Goal: Contribute content

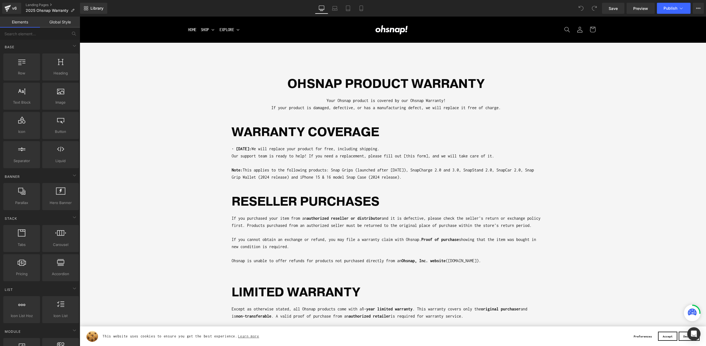
click at [327, 173] on p "Note: This applies to the following products: Snap Grips (launched after [DATE]…" at bounding box center [386, 174] width 309 height 14
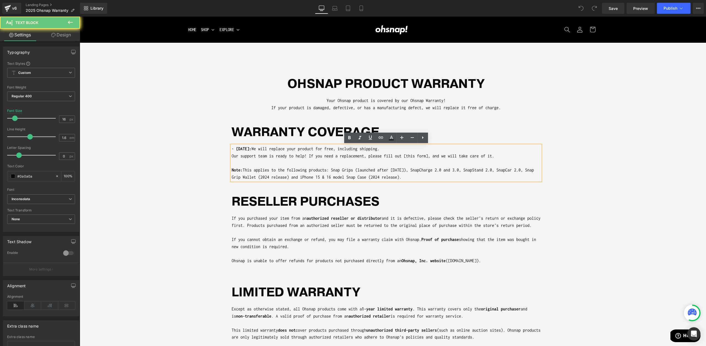
click at [308, 169] on p "Note: This applies to the following products: Snap Grips (launched after [DATE]…" at bounding box center [386, 174] width 309 height 14
click at [335, 177] on p "Note: This applies to the following products: Snap Grips (launched after [DATE]…" at bounding box center [386, 174] width 309 height 14
click at [343, 177] on p "Note: This applies to the following products: Snap Grips (launched after [DATE]…" at bounding box center [386, 174] width 309 height 14
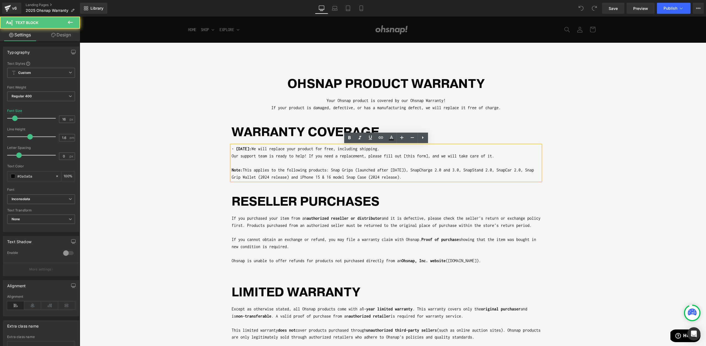
drag, startPoint x: 336, startPoint y: 175, endPoint x: 332, endPoint y: 176, distance: 4.8
click at [332, 176] on p "Note: This applies to the following products: Snap Grips (launched after [DATE]…" at bounding box center [386, 174] width 309 height 14
click at [332, 178] on p "Note: This applies to the following products: Snap Grips (launched after [DATE]…" at bounding box center [386, 174] width 309 height 14
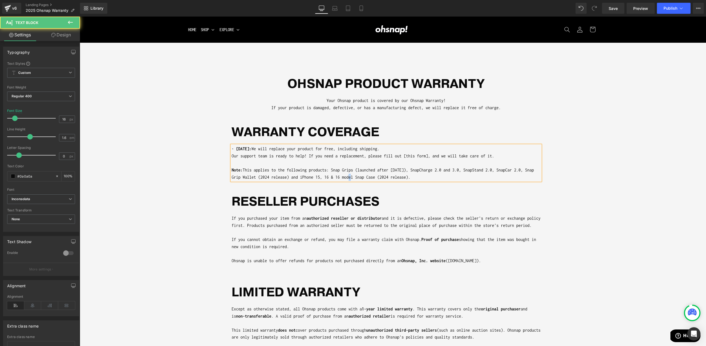
drag, startPoint x: 350, startPoint y: 177, endPoint x: 346, endPoint y: 178, distance: 3.8
click at [346, 178] on p "Note: This applies to the following products: Snap Grips (launched after [DATE]…" at bounding box center [386, 174] width 309 height 14
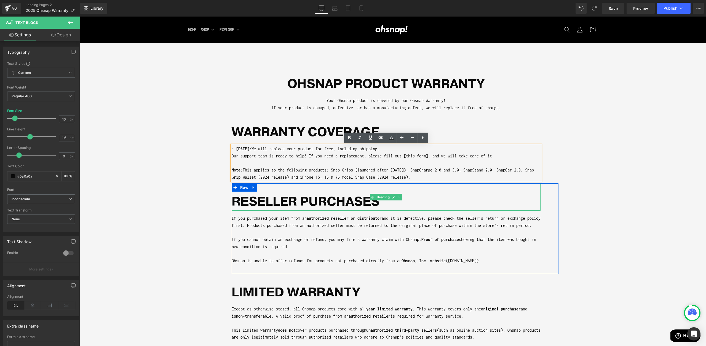
click at [431, 188] on div "reseller purchases" at bounding box center [386, 196] width 309 height 27
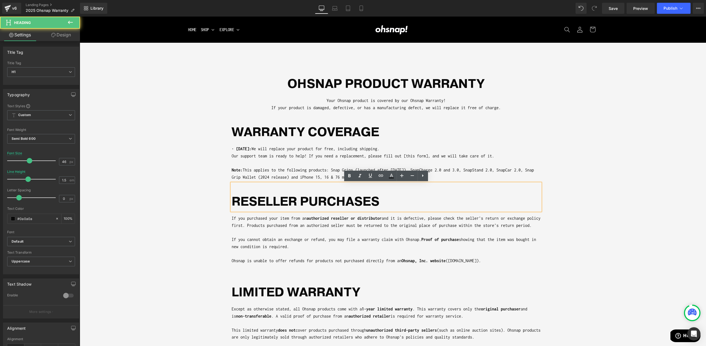
click at [466, 178] on p "Note: This applies to the following products: Snap Grips (launched after [DATE]…" at bounding box center [386, 174] width 309 height 14
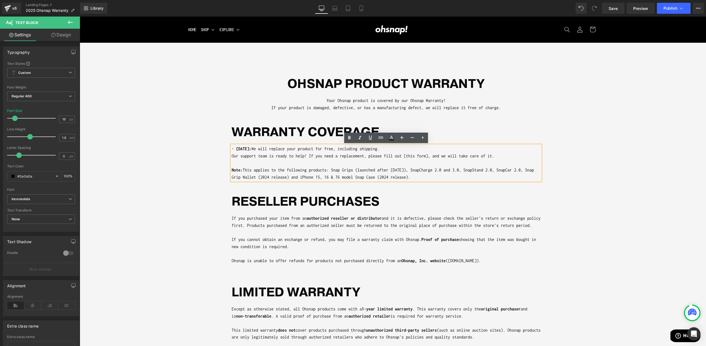
drag, startPoint x: 412, startPoint y: 175, endPoint x: 386, endPoint y: 178, distance: 26.7
click at [386, 178] on p "Note: This applies to the following products: Snap Grips (launched after [DATE]…" at bounding box center [386, 174] width 309 height 14
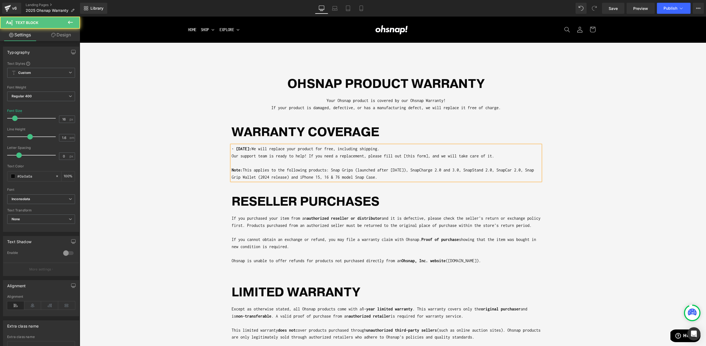
click at [373, 177] on p "Note: This applies to the following products: Snap Grips (launched after [DATE]…" at bounding box center [386, 174] width 309 height 14
click at [428, 169] on p "Note: This applies to the following products: Snap Grips (launched after [DATE]…" at bounding box center [386, 174] width 309 height 14
drag, startPoint x: 492, startPoint y: 172, endPoint x: 531, endPoint y: 169, distance: 39.2
click at [531, 169] on p "Note: This applies to the following products: Snap Grips (launched after [DATE]…" at bounding box center [386, 174] width 309 height 14
click at [507, 171] on p "Note: This applies to the following products: Snap Grips (launched after [DATE]…" at bounding box center [386, 174] width 309 height 14
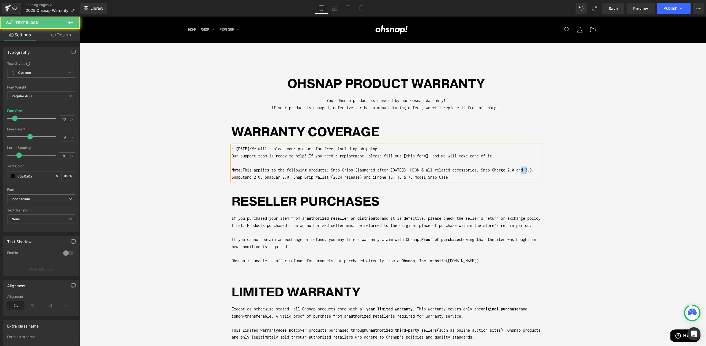
drag, startPoint x: 523, startPoint y: 169, endPoint x: 530, endPoint y: 170, distance: 7.5
click at [530, 170] on p "Note: This applies to the following products: Snap Grips (launched after [DATE]…" at bounding box center [386, 174] width 309 height 14
drag, startPoint x: 524, startPoint y: 170, endPoint x: 529, endPoint y: 169, distance: 4.6
click at [529, 169] on p "Note: This applies to the following products: Snap Grips (launched after [DATE]…" at bounding box center [386, 174] width 309 height 14
click at [266, 176] on p "Note: This applies to the following products: Snap Grips (launched after [DATE]…" at bounding box center [386, 174] width 309 height 14
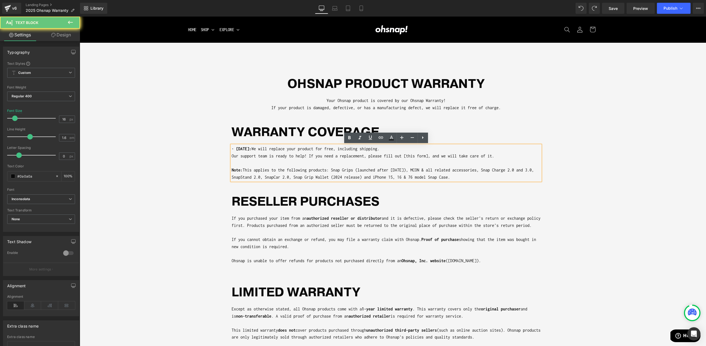
click at [252, 177] on p "Note: This applies to the following products: Snap Grips (launched after [DATE]…" at bounding box center [386, 174] width 309 height 14
click at [286, 176] on p "Note: This applies to the following products: Snap Grips (launched after [DATE]…" at bounding box center [386, 174] width 309 height 14
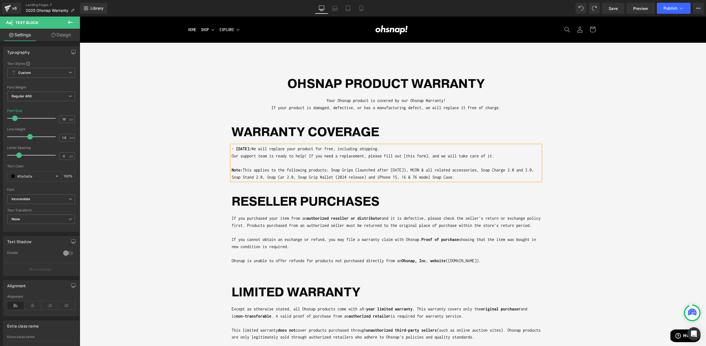
click at [443, 180] on p "Note: This applies to the following products: Snap Grips (launched after [DATE]…" at bounding box center [386, 174] width 309 height 14
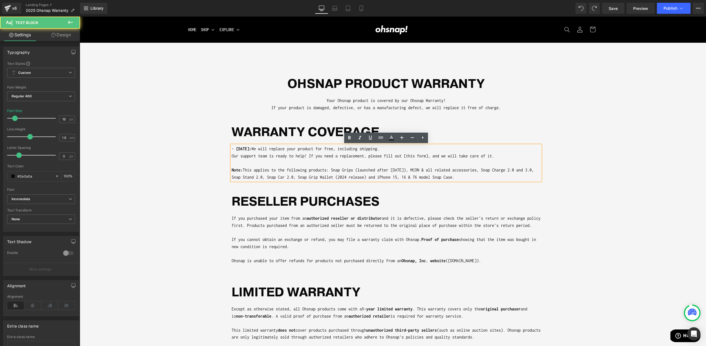
click at [411, 185] on div "reseller purchases" at bounding box center [386, 196] width 309 height 27
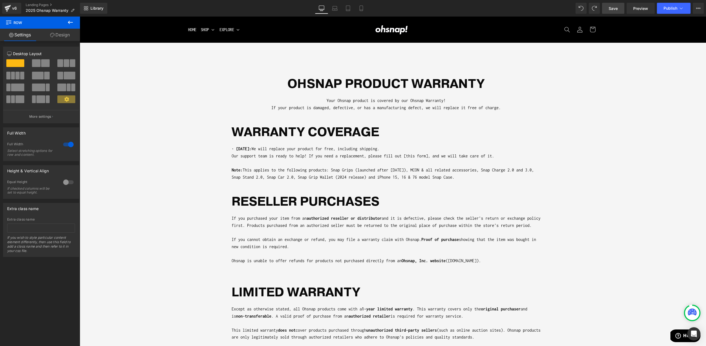
click at [615, 10] on span "Save" at bounding box center [613, 9] width 9 height 6
click at [664, 8] on span "Publish" at bounding box center [671, 8] width 14 height 4
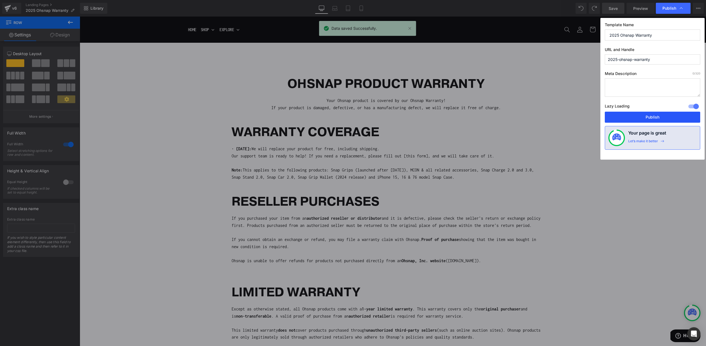
click at [653, 112] on button "Publish" at bounding box center [652, 117] width 95 height 11
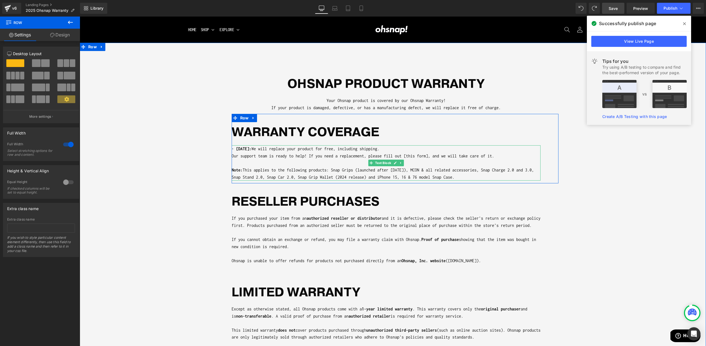
click at [414, 156] on p "Our support team is ready to help! If you need a replacement, please fill out […" at bounding box center [386, 156] width 309 height 7
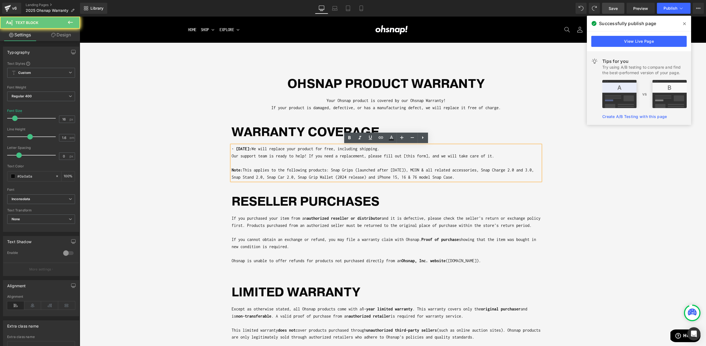
click at [413, 156] on p "Our support team is ready to help! If you need a replacement, please fill out […" at bounding box center [386, 156] width 309 height 7
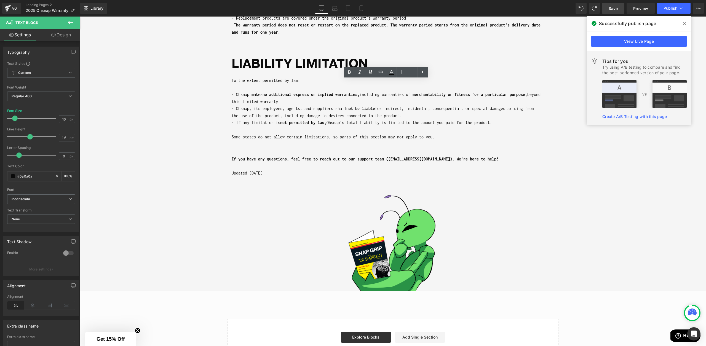
scroll to position [634, 0]
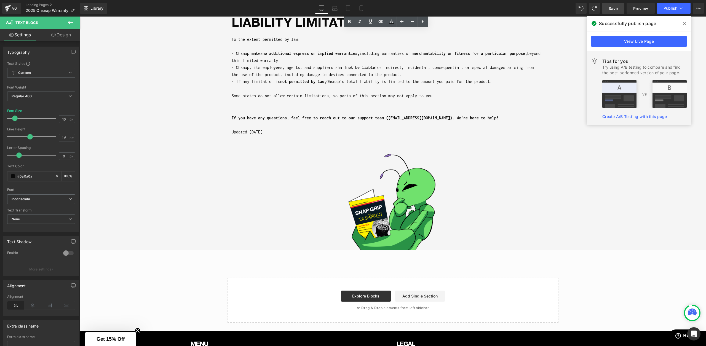
click at [246, 136] on p "Updated [DATE]" at bounding box center [386, 132] width 309 height 7
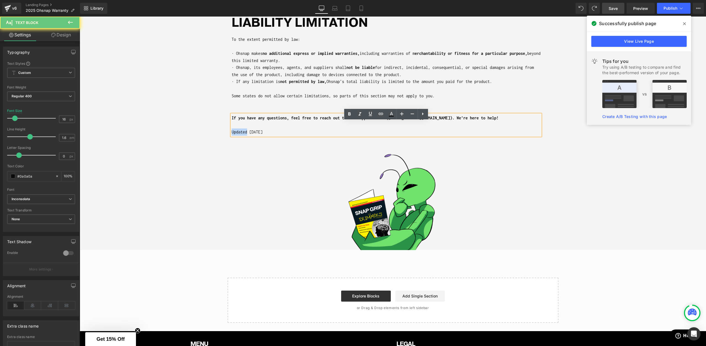
click at [246, 136] on p "Updated [DATE]" at bounding box center [386, 132] width 309 height 7
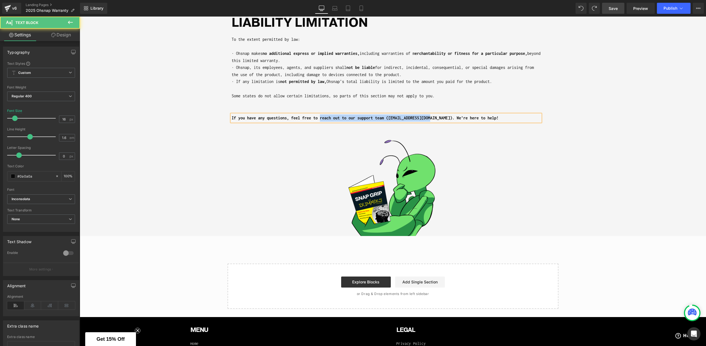
drag, startPoint x: 321, startPoint y: 127, endPoint x: 430, endPoint y: 125, distance: 109.0
click at [430, 120] on b "If you have any questions, feel free to reach out to our support team ([EMAIL_A…" at bounding box center [365, 118] width 267 height 5
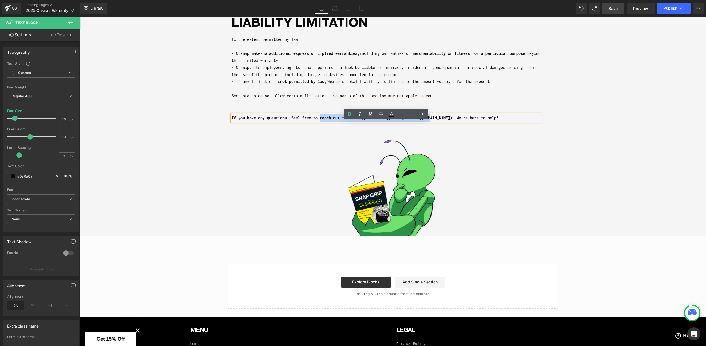
copy b "reach out to our support team ([EMAIL_ADDRESS][DOMAIN_NAME])"
click at [562, 163] on div at bounding box center [393, 188] width 626 height 97
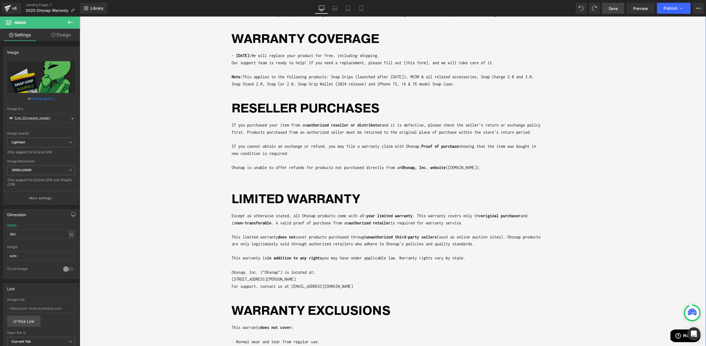
scroll to position [0, 0]
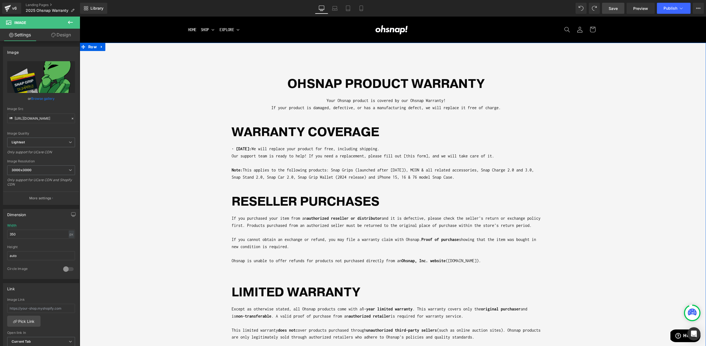
click at [359, 161] on p at bounding box center [386, 162] width 309 height 7
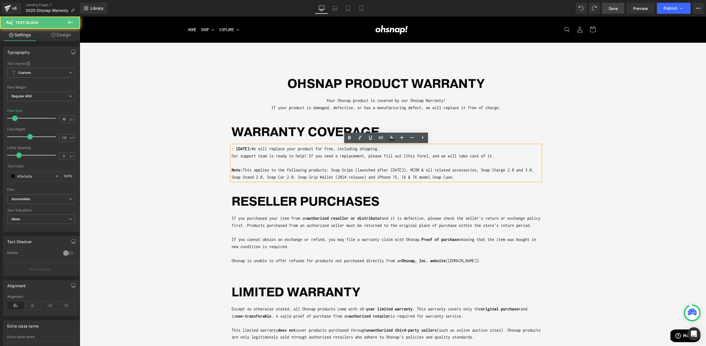
click at [410, 160] on p at bounding box center [386, 162] width 309 height 7
drag, startPoint x: 406, startPoint y: 155, endPoint x: 429, endPoint y: 155, distance: 22.6
click at [429, 155] on p "Our support team is ready to help! If you need a replacement, please fill out […" at bounding box center [386, 156] width 309 height 7
drag, startPoint x: 378, startPoint y: 135, endPoint x: 299, endPoint y: 129, distance: 78.8
click at [378, 135] on icon at bounding box center [381, 137] width 7 height 7
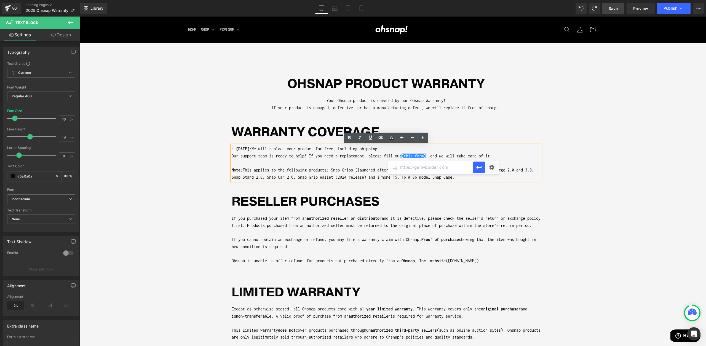
click at [418, 170] on input "text" at bounding box center [430, 168] width 85 height 14
paste input "[URL][DOMAIN_NAME][DOMAIN_NAME]"
type input "[URL][DOMAIN_NAME][DOMAIN_NAME]"
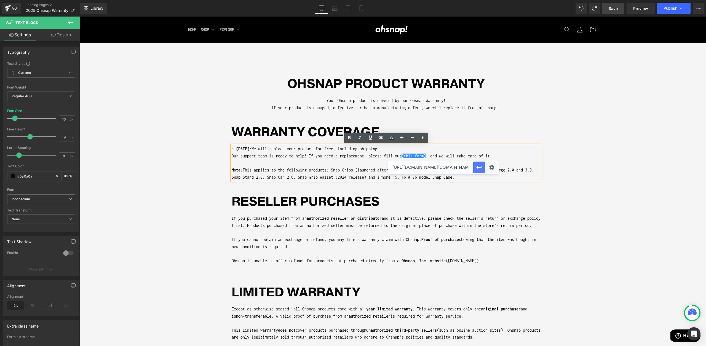
click at [481, 166] on icon "button" at bounding box center [479, 167] width 7 height 7
drag, startPoint x: 392, startPoint y: 166, endPoint x: 398, endPoint y: 164, distance: 6.6
click at [392, 166] on p at bounding box center [386, 162] width 309 height 7
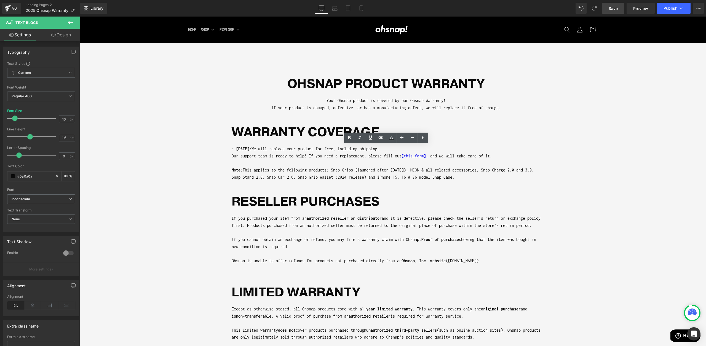
click at [612, 9] on span "Save" at bounding box center [613, 9] width 9 height 6
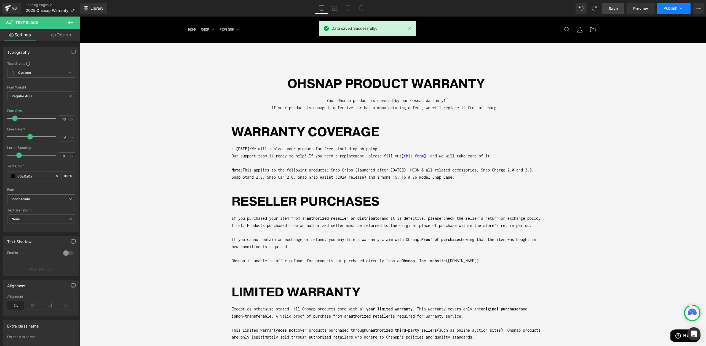
click at [667, 6] on span "Publish" at bounding box center [671, 8] width 14 height 4
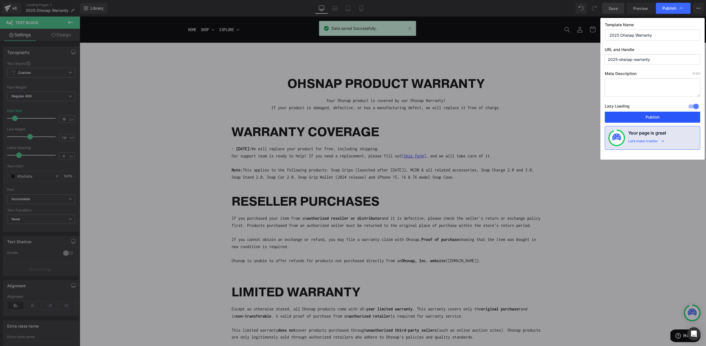
click at [678, 118] on button "Publish" at bounding box center [652, 117] width 95 height 11
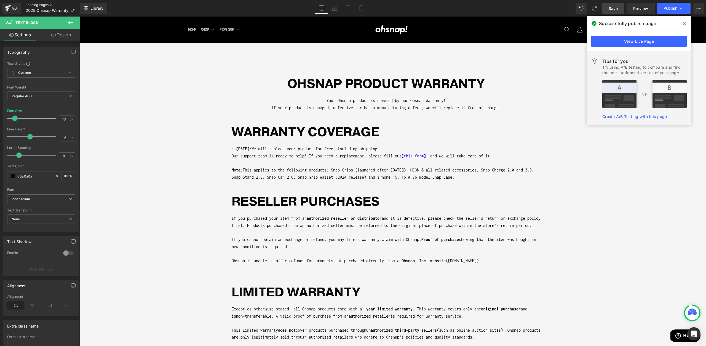
click at [32, 5] on link "Landing Pages" at bounding box center [53, 5] width 54 height 4
